Goal: Task Accomplishment & Management: Manage account settings

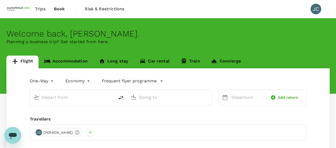
type input "roundtrip"
type input "Taiwan Taoyuan Intl (TPE)"
type input "Soekarno-Hatta Intl (CGK)"
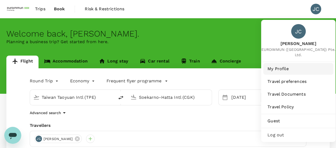
click at [278, 66] on span "My Profile" at bounding box center [298, 69] width 62 height 6
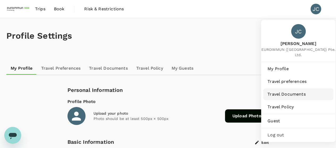
click at [292, 91] on span "Travel Documents" at bounding box center [298, 94] width 62 height 6
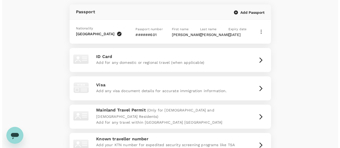
scroll to position [53, 0]
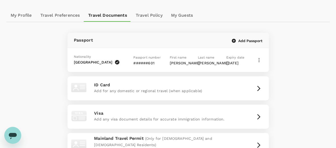
click at [245, 38] on button "Add Passport" at bounding box center [247, 40] width 31 height 5
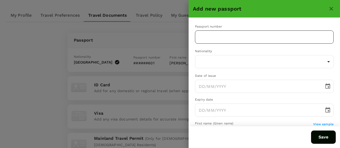
click at [215, 36] on input "text" at bounding box center [264, 37] width 139 height 13
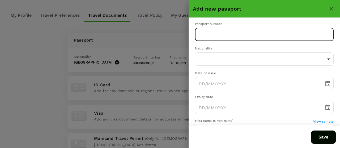
scroll to position [0, 0]
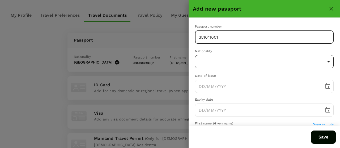
type input "351011601"
click at [214, 60] on body "Trips Book Risk & Restrictions JC Profile Settings My Profile Travel Preference…" at bounding box center [170, 93] width 340 height 292
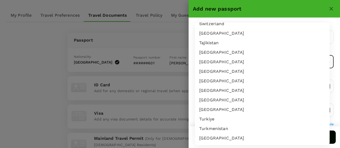
scroll to position [1619, 0]
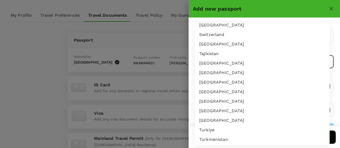
click at [217, 42] on li "[GEOGRAPHIC_DATA]" at bounding box center [262, 45] width 135 height 10
type input "TW"
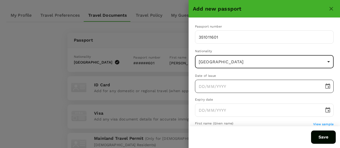
type input "DD/MM/YYYY"
click at [218, 88] on input "DD/MM/YYYY" at bounding box center [257, 86] width 125 height 13
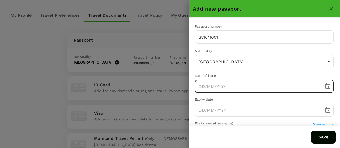
click at [325, 88] on icon "Choose date" at bounding box center [327, 86] width 6 height 6
click at [216, 98] on div "[DATE]" at bounding box center [208, 101] width 15 height 6
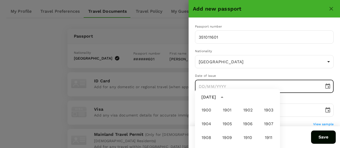
scroll to position [394, 0]
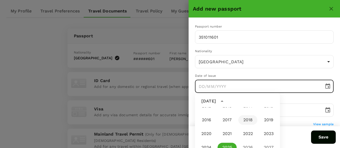
click at [246, 120] on button "2018" at bounding box center [247, 120] width 19 height 10
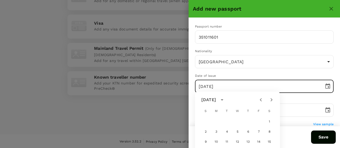
scroll to position [144, 0]
click at [261, 102] on icon "Previous month" at bounding box center [260, 101] width 6 height 6
click at [239, 126] on button "1" at bounding box center [237, 124] width 10 height 10
type input "[DATE]"
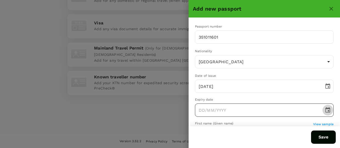
click at [324, 112] on icon "Choose date" at bounding box center [327, 110] width 6 height 6
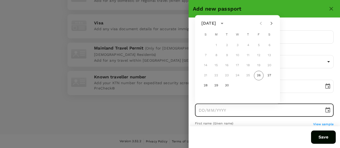
click at [225, 24] on icon "calendar view is open, switch to year view" at bounding box center [222, 23] width 6 height 6
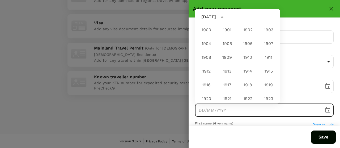
scroll to position [394, 0]
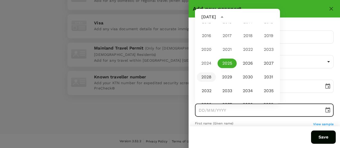
click at [211, 77] on button "2028" at bounding box center [206, 77] width 19 height 10
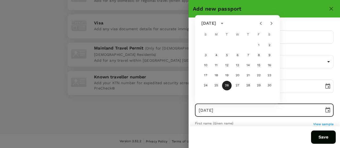
drag, startPoint x: 259, startPoint y: 24, endPoint x: 256, endPoint y: 26, distance: 3.6
click at [259, 24] on icon "Previous month" at bounding box center [260, 23] width 6 height 6
click at [228, 46] on button "1" at bounding box center [227, 46] width 10 height 10
type input "[DATE]"
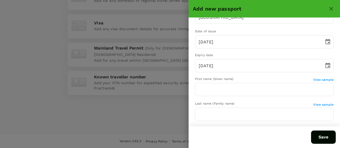
scroll to position [53, 0]
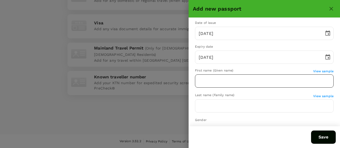
click at [209, 84] on input "text" at bounding box center [264, 81] width 139 height 13
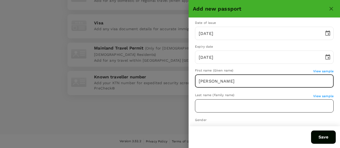
type input "[PERSON_NAME]"
click at [212, 107] on input "text" at bounding box center [264, 106] width 139 height 13
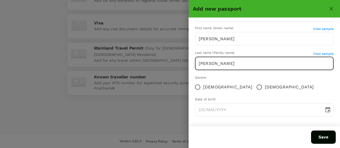
scroll to position [96, 0]
type input "[PERSON_NAME]"
click at [253, 87] on input "[DEMOGRAPHIC_DATA]" at bounding box center [258, 86] width 11 height 11
radio input "true"
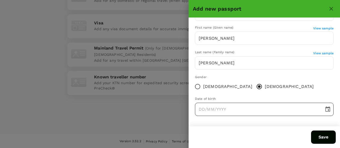
type input "DD/MM/YYYY"
click at [274, 111] on input "DD/MM/YYYY" at bounding box center [257, 109] width 125 height 13
click at [325, 111] on icon "Choose date" at bounding box center [327, 109] width 5 height 5
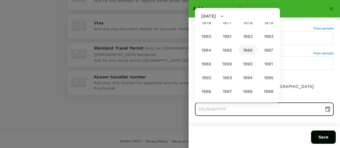
scroll to position [262, 0]
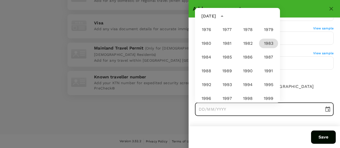
click at [264, 45] on button "1983" at bounding box center [268, 44] width 19 height 10
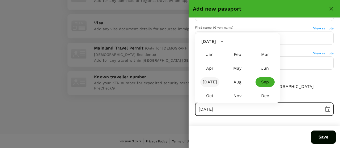
click at [212, 81] on button "[DATE]" at bounding box center [209, 82] width 19 height 10
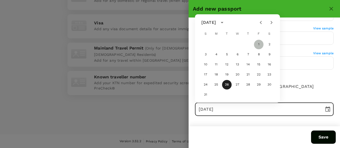
click at [257, 45] on button "1" at bounding box center [259, 45] width 10 height 10
type input "[DATE]"
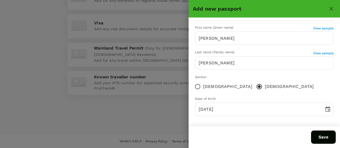
click at [324, 136] on button "Save" at bounding box center [323, 137] width 25 height 13
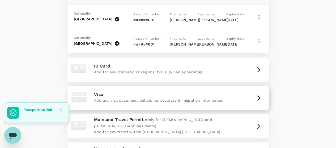
scroll to position [88, 0]
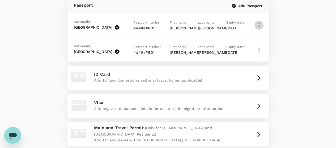
click at [258, 25] on icon "button" at bounding box center [259, 25] width 6 height 6
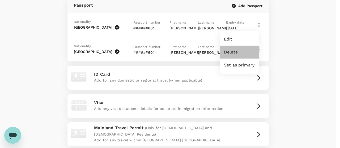
click at [236, 55] on span "Delete" at bounding box center [239, 52] width 31 height 6
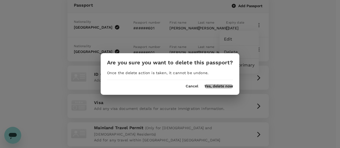
click at [213, 87] on button "Yes, delete now" at bounding box center [218, 86] width 28 height 4
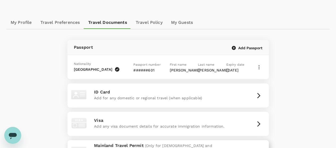
scroll to position [0, 0]
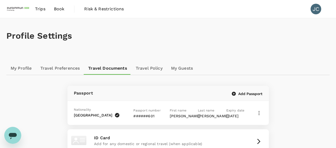
click at [28, 68] on link "My Profile" at bounding box center [21, 68] width 30 height 13
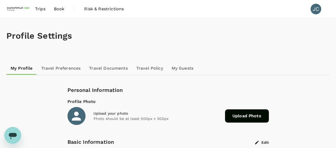
click at [111, 69] on link "Travel Documents" at bounding box center [108, 68] width 47 height 13
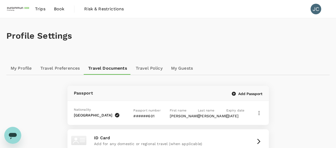
click at [146, 69] on link "Travel Policy" at bounding box center [148, 68] width 35 height 13
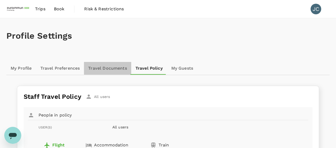
click at [107, 68] on link "Travel Documents" at bounding box center [107, 68] width 47 height 13
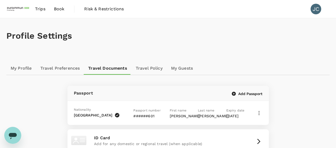
click at [59, 69] on link "Travel Preferences" at bounding box center [60, 68] width 48 height 13
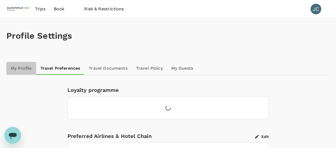
click at [10, 69] on link "My Profile" at bounding box center [21, 68] width 30 height 13
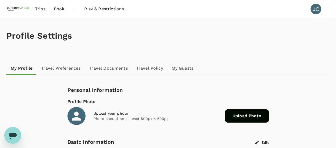
click at [41, 11] on span "Trips" at bounding box center [40, 9] width 10 height 6
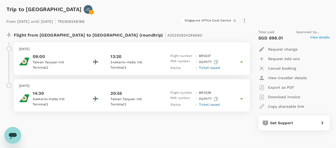
scroll to position [53, 0]
